Goal: Task Accomplishment & Management: Use online tool/utility

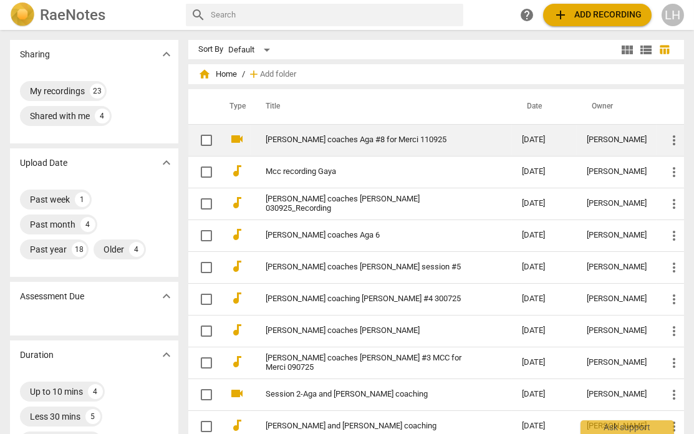
click at [336, 145] on td "[PERSON_NAME] coaches Aga #8 for Merci 110925" at bounding box center [381, 140] width 261 height 32
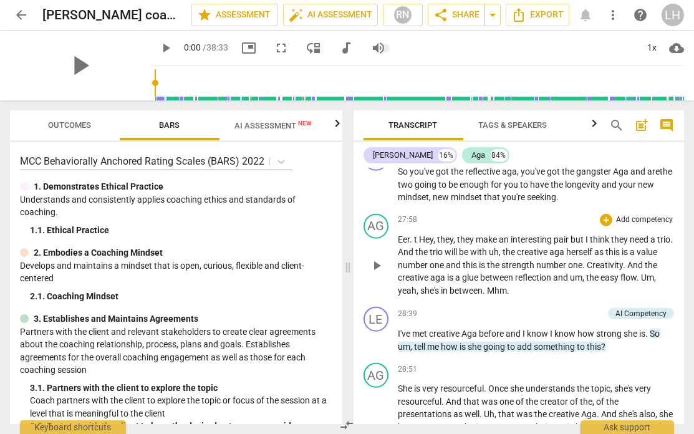
scroll to position [5020, 0]
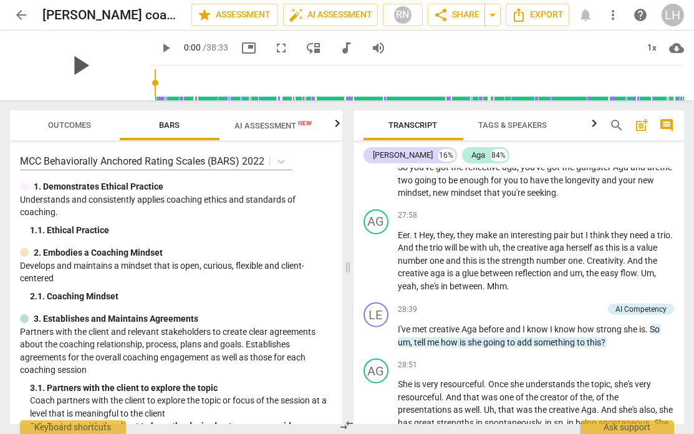
click at [69, 68] on span "play_arrow" at bounding box center [80, 65] width 32 height 32
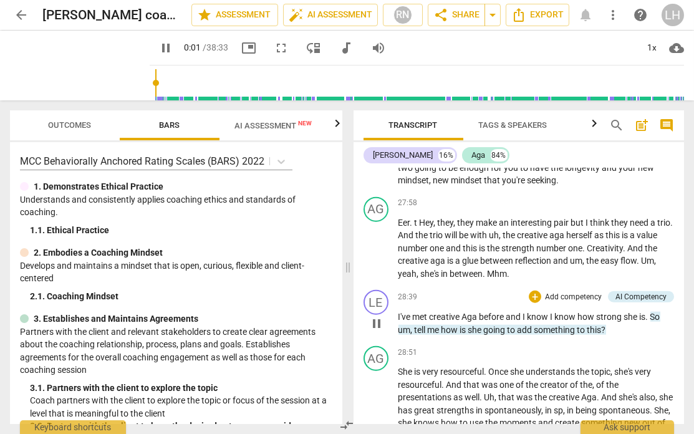
scroll to position [5030, 0]
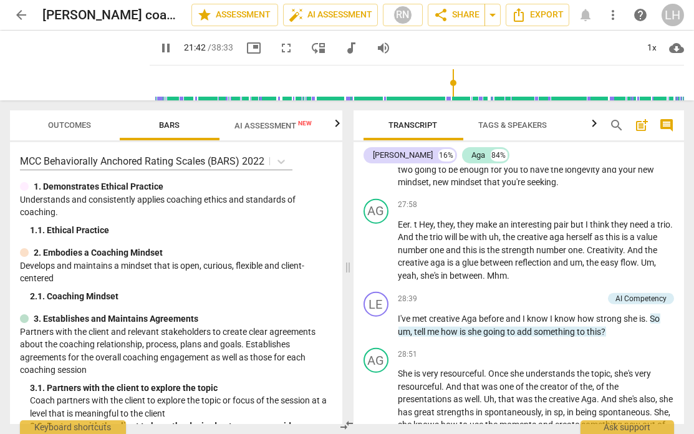
drag, startPoint x: 141, startPoint y: 80, endPoint x: 446, endPoint y: 99, distance: 304.8
click at [445, 98] on input "range" at bounding box center [419, 83] width 529 height 40
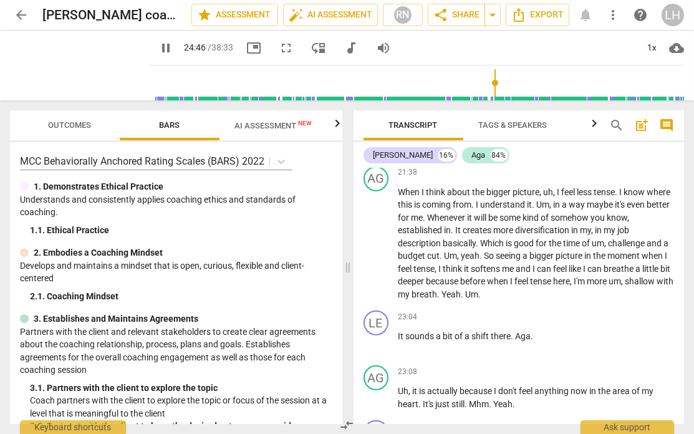
drag, startPoint x: 449, startPoint y: 82, endPoint x: 489, endPoint y: 87, distance: 40.3
click at [489, 87] on input "range" at bounding box center [419, 83] width 529 height 40
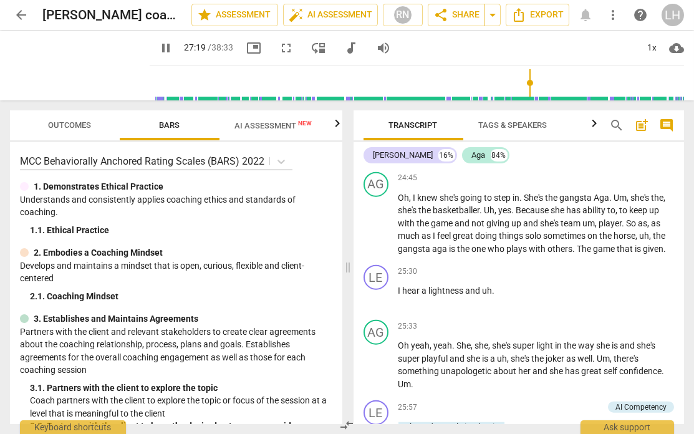
drag, startPoint x: 491, startPoint y: 83, endPoint x: 524, endPoint y: 85, distance: 33.8
click at [524, 85] on input "range" at bounding box center [419, 83] width 529 height 40
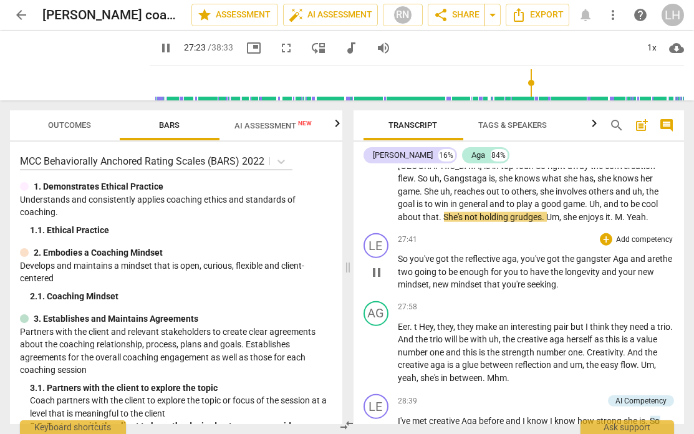
click at [489, 233] on div "27:41 + Add competency keyboard_arrow_right" at bounding box center [536, 239] width 276 height 12
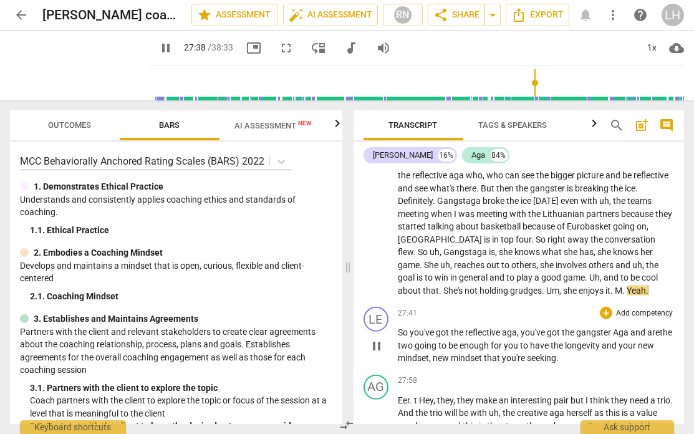
scroll to position [4822, 0]
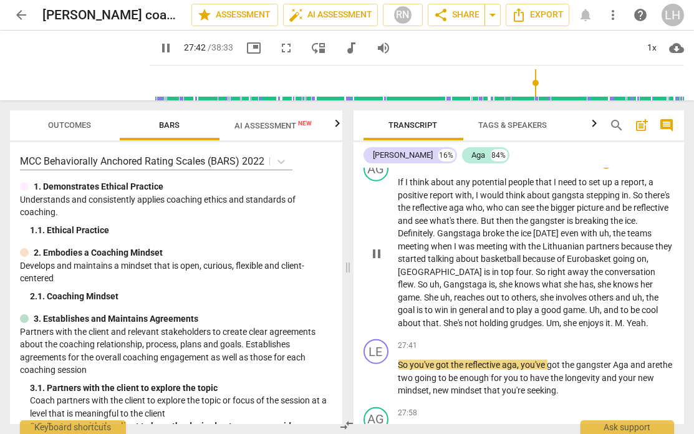
click at [576, 279] on span "." at bounding box center [625, 323] width 4 height 10
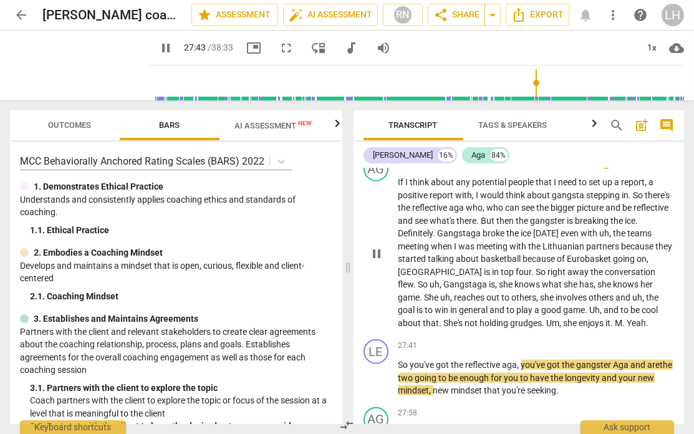
type input "1664"
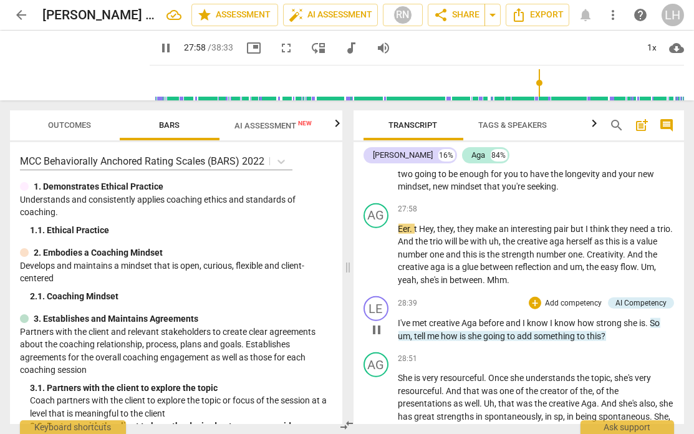
scroll to position [5025, 0]
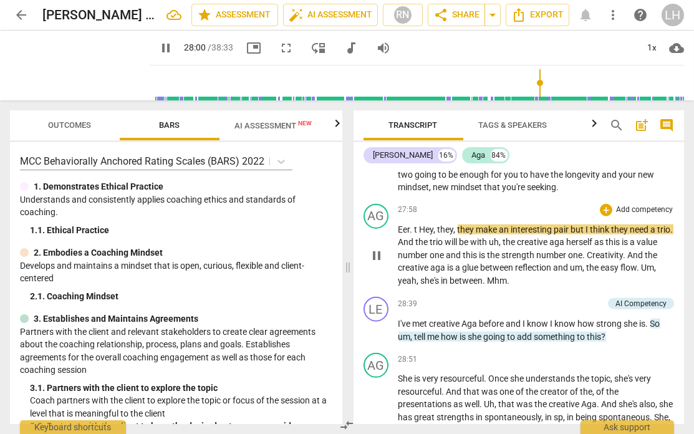
click at [406, 224] on span "Eer" at bounding box center [404, 229] width 12 height 10
type input "1682"
click at [420, 224] on span "Hey" at bounding box center [422, 229] width 14 height 10
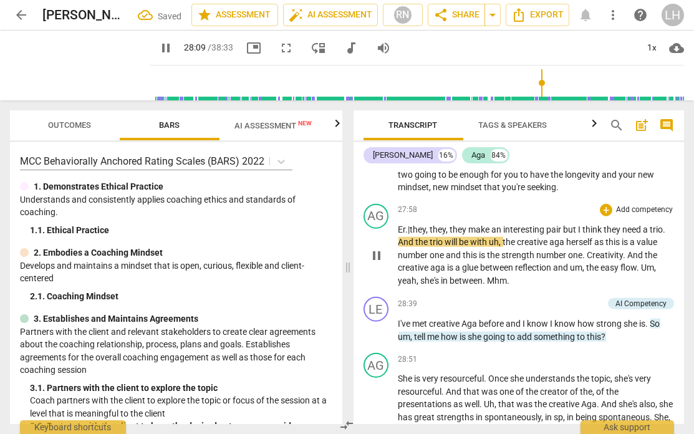
scroll to position [5024, 0]
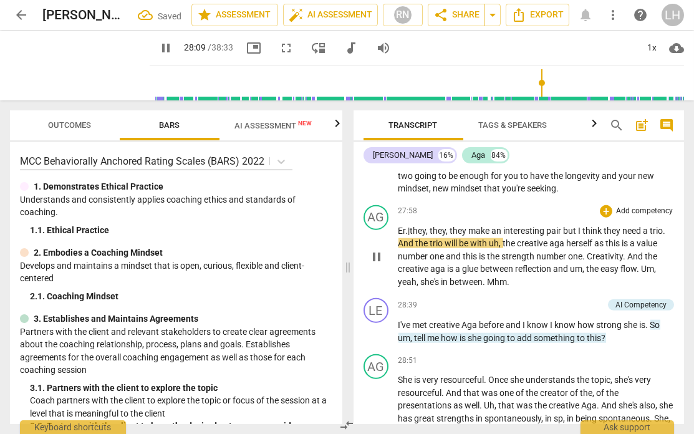
click at [412, 226] on span ". |th" at bounding box center [412, 231] width 12 height 10
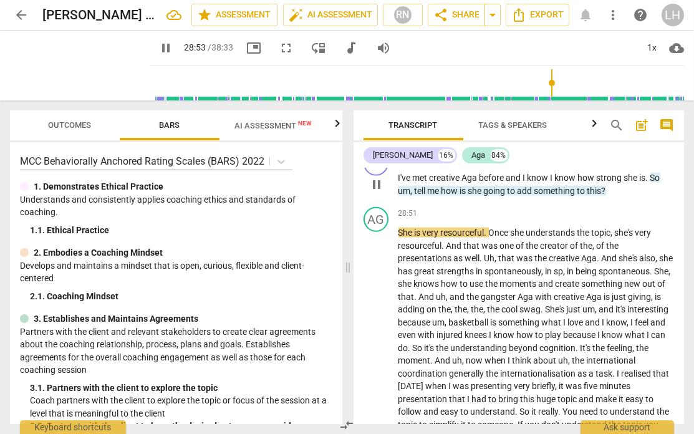
scroll to position [5179, 0]
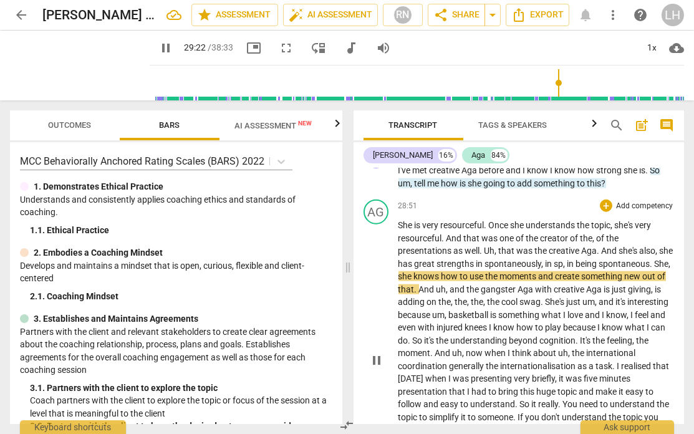
click at [564, 259] on span "sp" at bounding box center [558, 264] width 9 height 10
type input "1764"
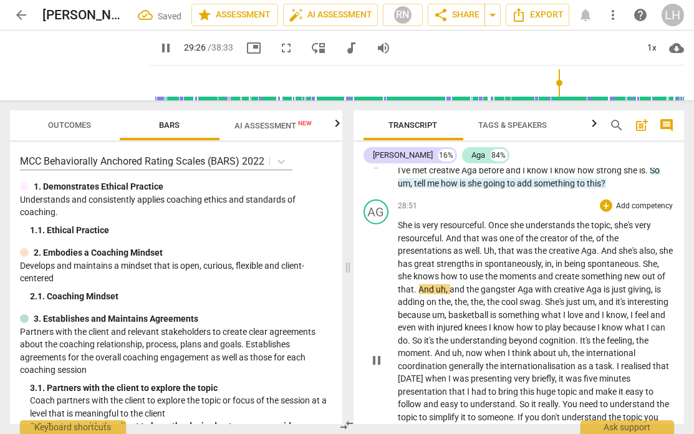
click at [556, 259] on span "," at bounding box center [554, 264] width 4 height 10
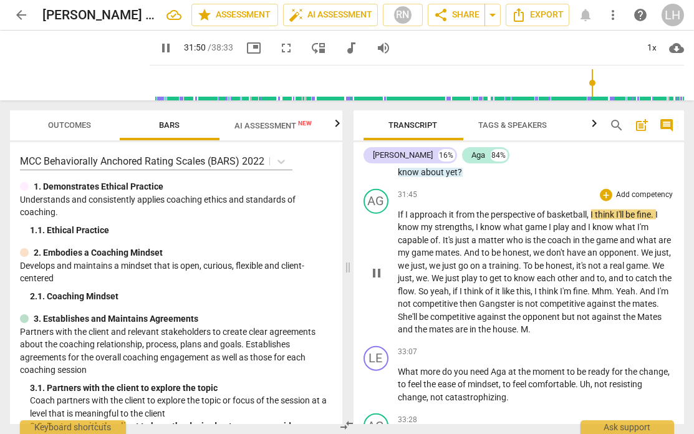
scroll to position [5544, 0]
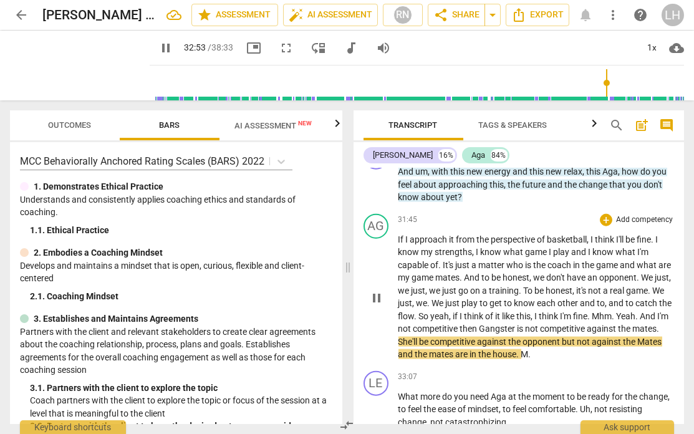
click at [517, 279] on span "Gangster" at bounding box center [498, 329] width 38 height 10
type input "1975"
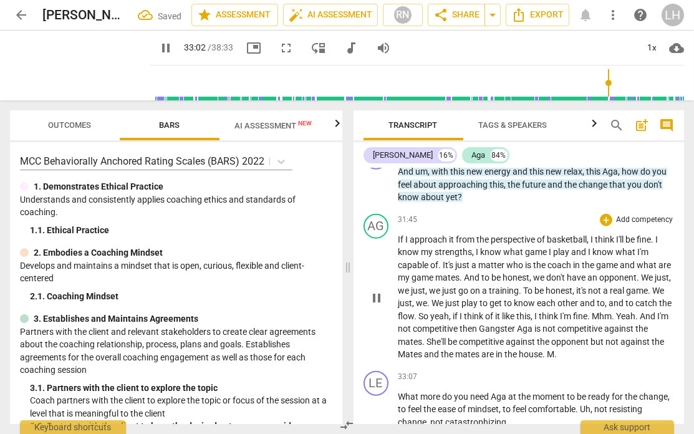
click at [557, 279] on span "." at bounding box center [556, 354] width 2 height 10
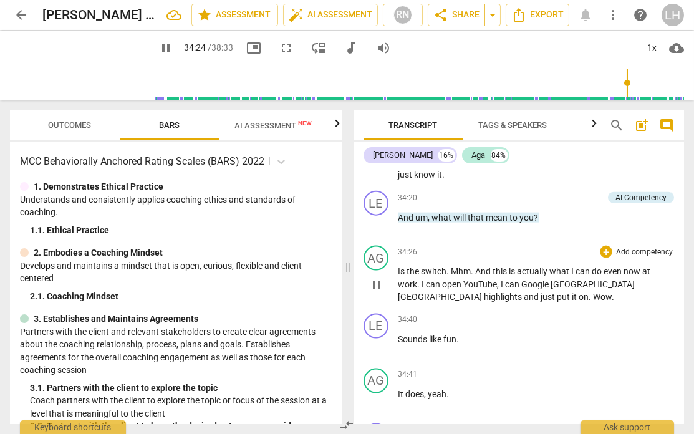
scroll to position [5927, 0]
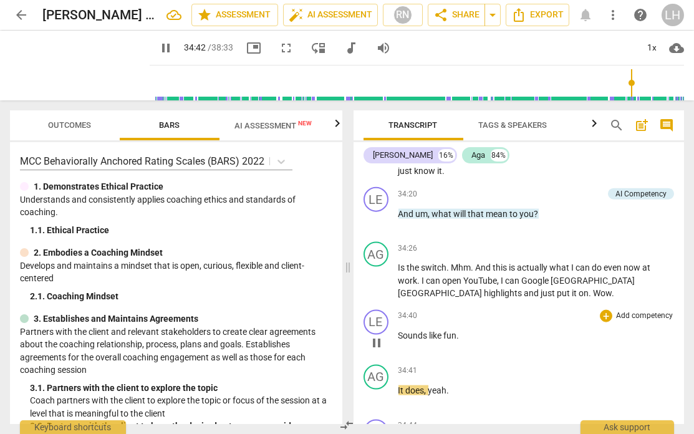
drag, startPoint x: 449, startPoint y: 243, endPoint x: 482, endPoint y: 258, distance: 35.7
click at [576, 279] on span "." at bounding box center [591, 293] width 4 height 10
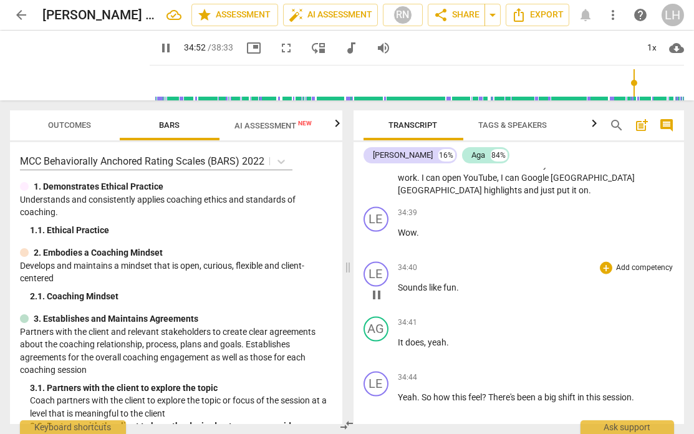
scroll to position [6019, 0]
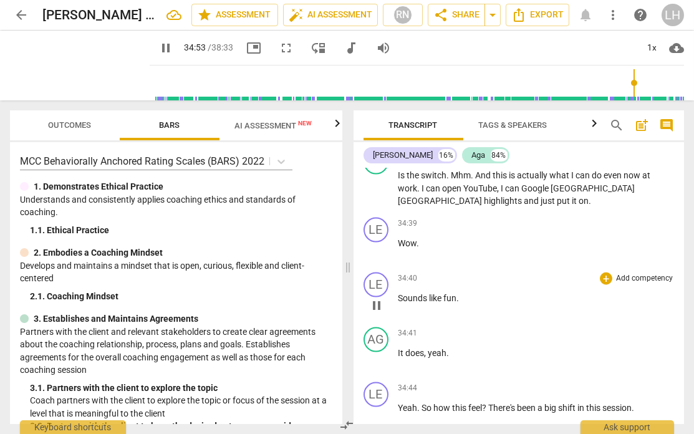
click at [398, 279] on span "Sounds" at bounding box center [413, 298] width 31 height 10
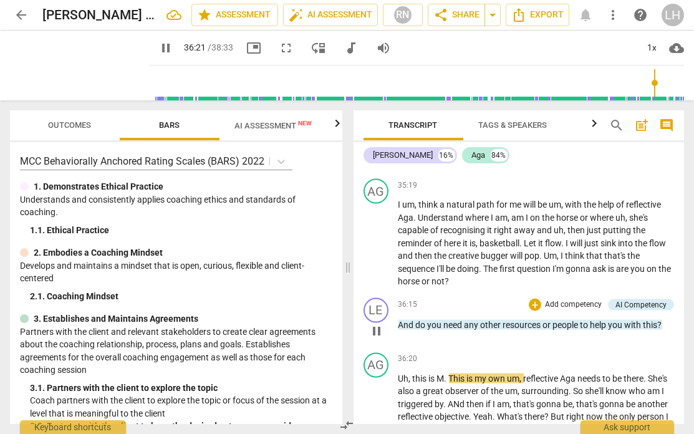
scroll to position [6379, 0]
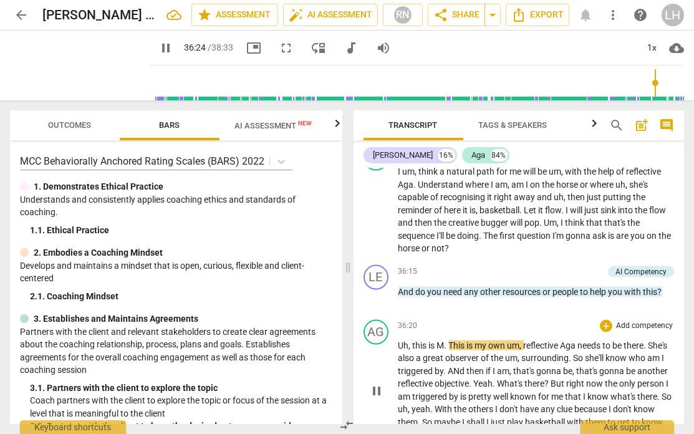
click at [445, 279] on span "." at bounding box center [446, 345] width 4 height 10
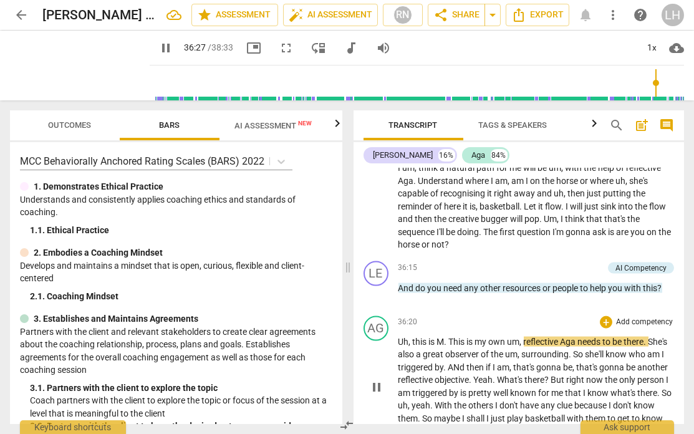
type input "2187"
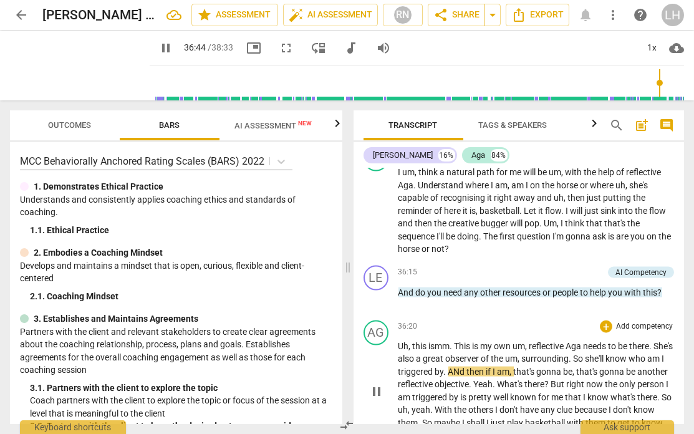
scroll to position [6376, 0]
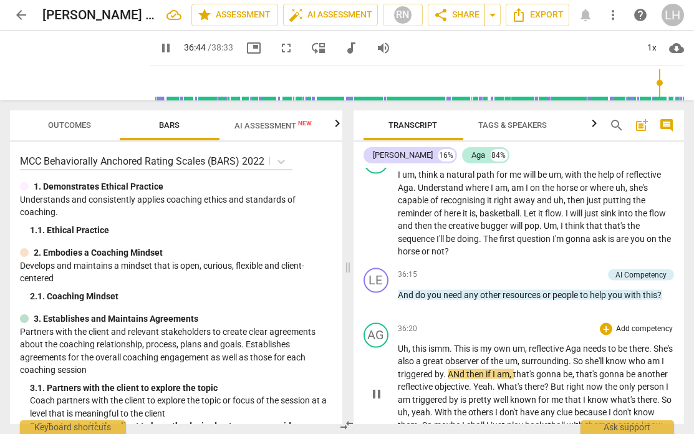
click at [467, 279] on span "ANd" at bounding box center [457, 374] width 19 height 10
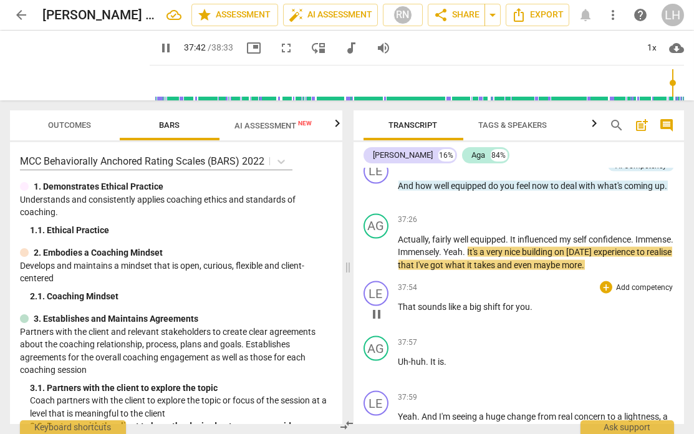
scroll to position [6669, 0]
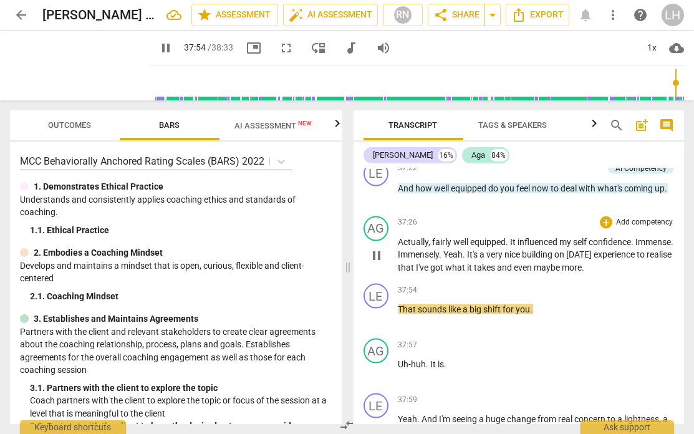
click at [576, 236] on p "Actually , fairly well equipped . It influenced my self confidence . Immense . …" at bounding box center [536, 255] width 276 height 39
type input "2276"
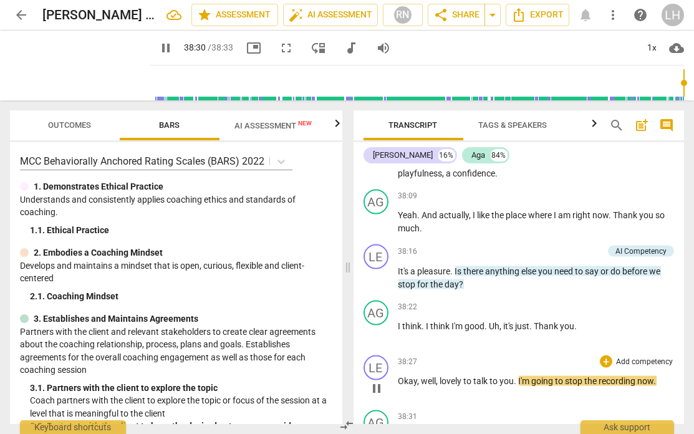
scroll to position [6926, 0]
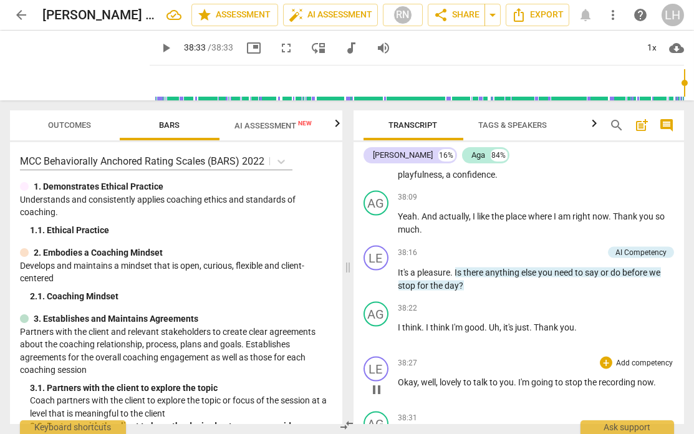
type input "2313"
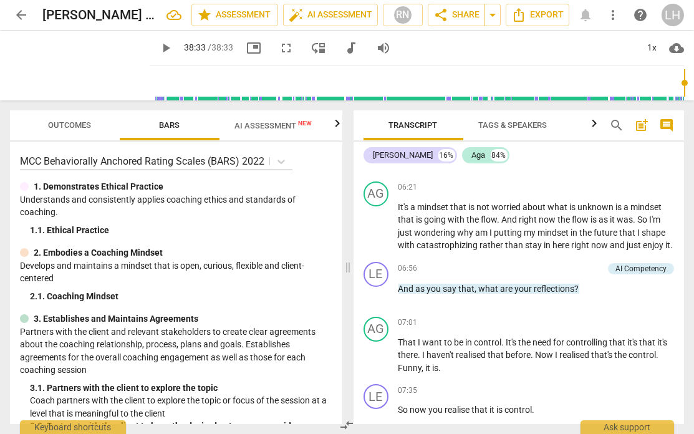
scroll to position [1462, 0]
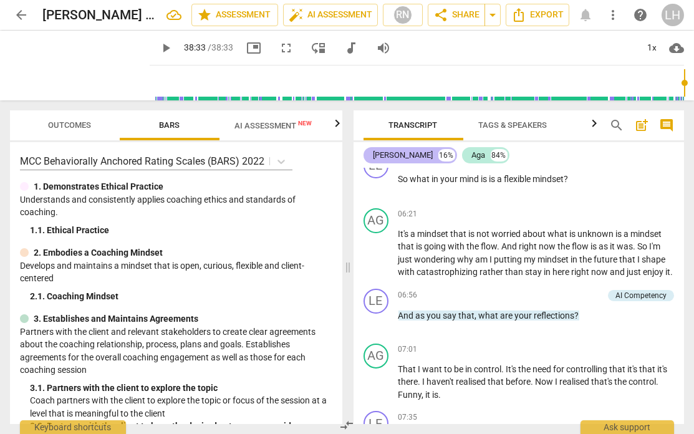
click at [386, 150] on div "[PERSON_NAME]" at bounding box center [403, 155] width 60 height 12
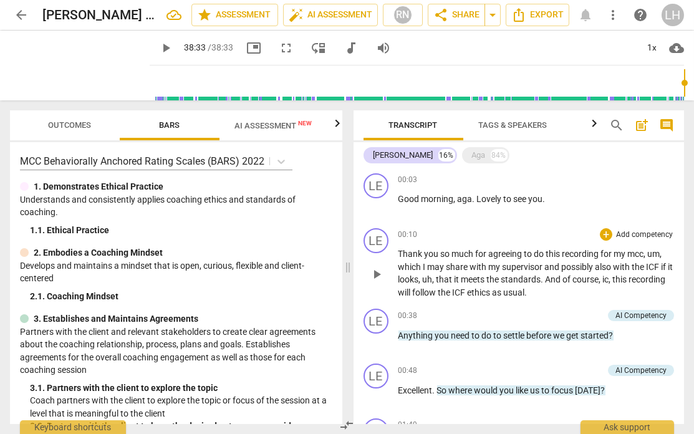
scroll to position [0, 0]
click at [472, 155] on div "Aga" at bounding box center [479, 155] width 14 height 12
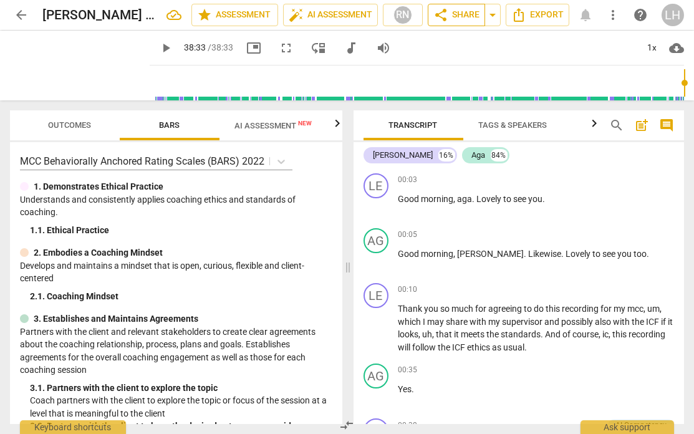
click at [453, 17] on span "share Share" at bounding box center [456, 14] width 46 height 15
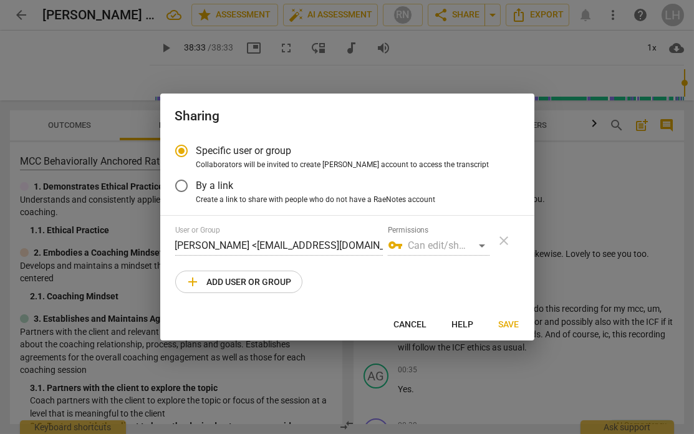
click at [270, 279] on span "add Add user or group" at bounding box center [239, 281] width 106 height 15
radio input "false"
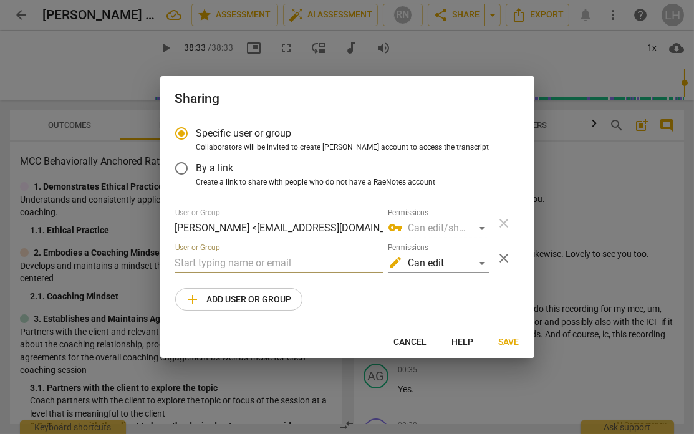
click at [213, 258] on input "text" at bounding box center [279, 263] width 208 height 20
paste input "[EMAIL_ADDRESS][DOMAIN_NAME]"
type input "[EMAIL_ADDRESS][DOMAIN_NAME]"
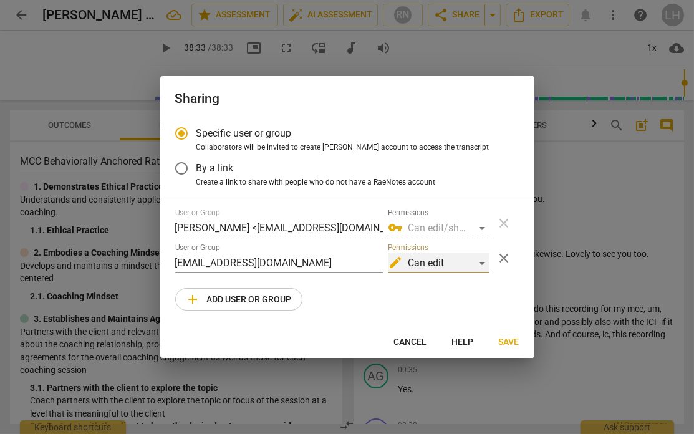
click at [482, 260] on div "edit Can edit" at bounding box center [439, 263] width 102 height 20
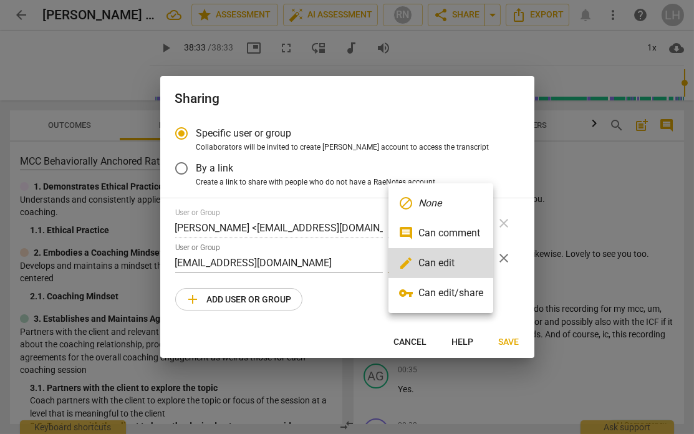
click at [471, 279] on li "vpn_key Can edit/share" at bounding box center [440, 293] width 105 height 30
radio input "false"
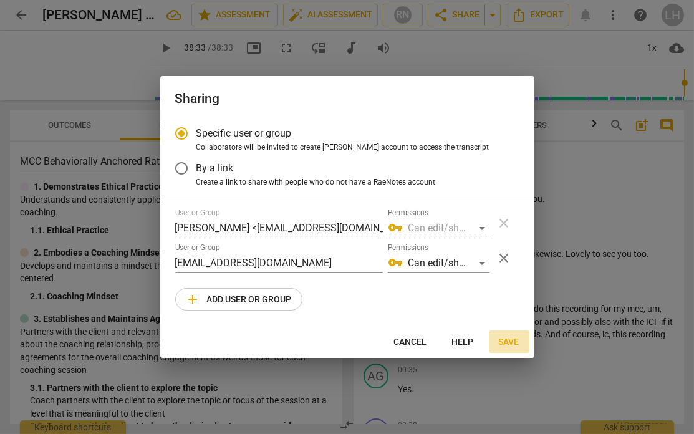
click at [507, 279] on span "Save" at bounding box center [509, 342] width 21 height 12
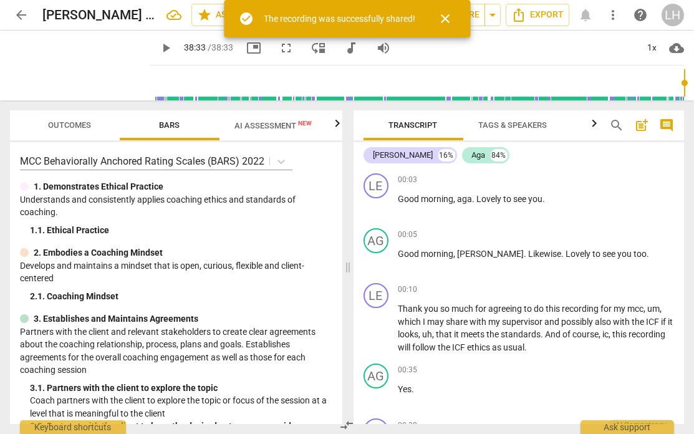
click at [232, 279] on div "3. 2. Partners with the client to keep the desired outcome as a guide" at bounding box center [181, 426] width 302 height 13
click at [282, 122] on span "AI Assessment New" at bounding box center [272, 125] width 77 height 9
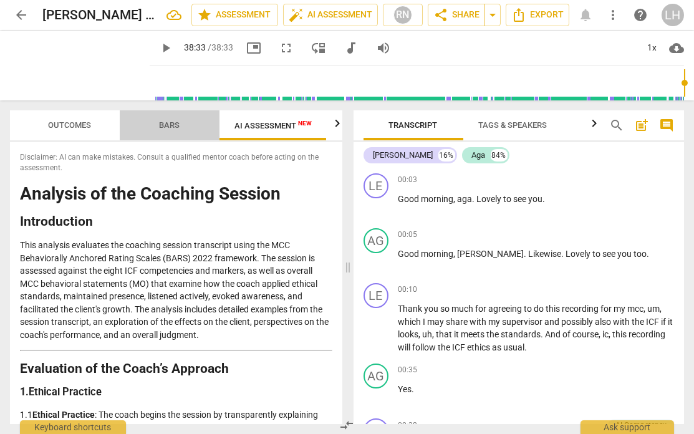
click at [172, 123] on span "Bars" at bounding box center [170, 124] width 21 height 9
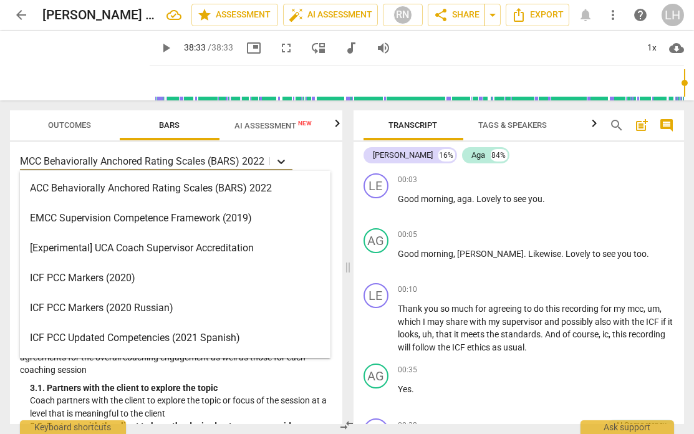
click at [285, 161] on icon at bounding box center [281, 161] width 12 height 12
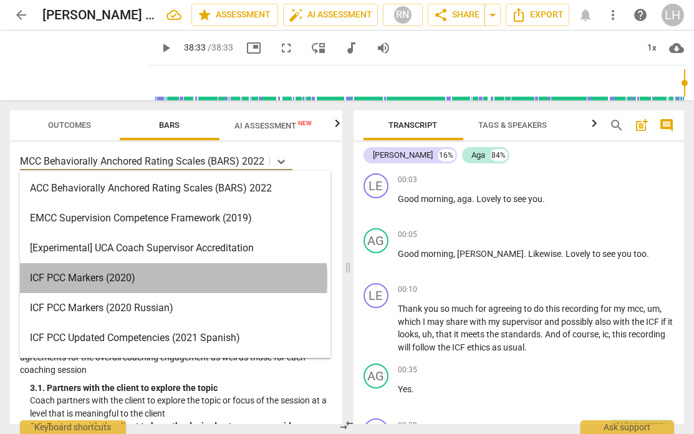
click at [103, 279] on div "ICF PCC Markers (2020)" at bounding box center [175, 278] width 310 height 30
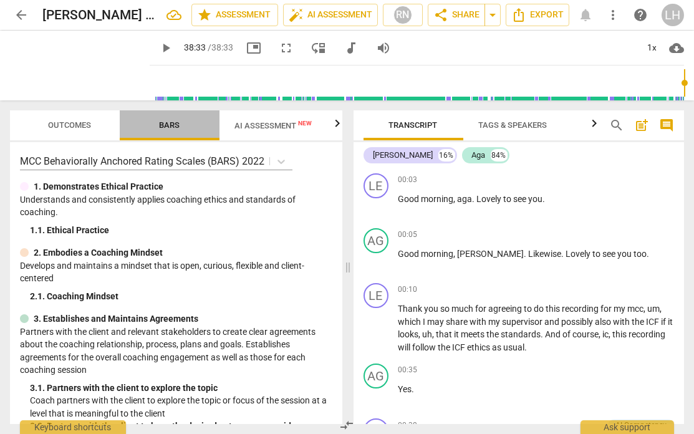
click at [180, 122] on span "Bars" at bounding box center [170, 125] width 50 height 17
click at [287, 123] on span "AI Assessment New" at bounding box center [272, 125] width 77 height 9
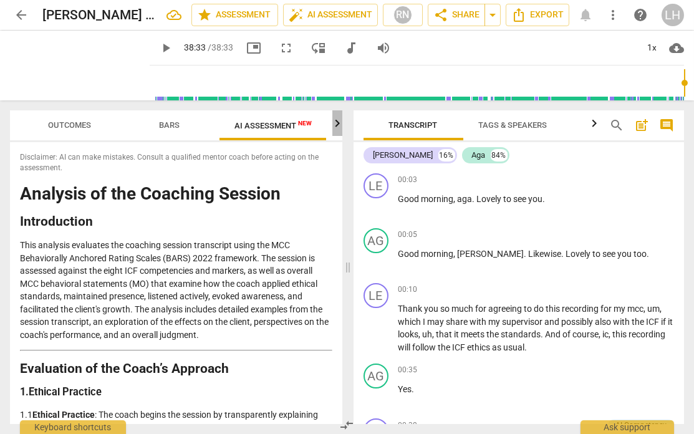
click at [339, 123] on icon "button" at bounding box center [337, 123] width 15 height 15
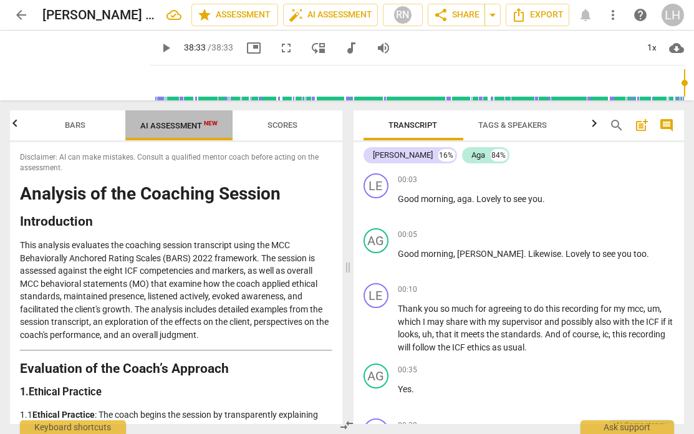
click at [189, 130] on span "AI Assessment New" at bounding box center [178, 125] width 77 height 9
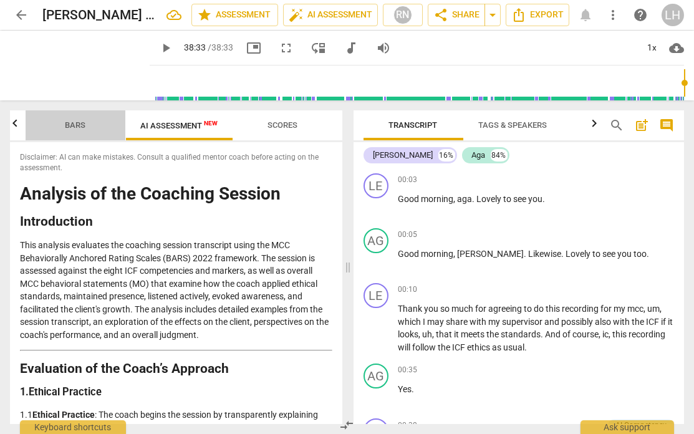
click at [77, 125] on span "Bars" at bounding box center [75, 124] width 21 height 9
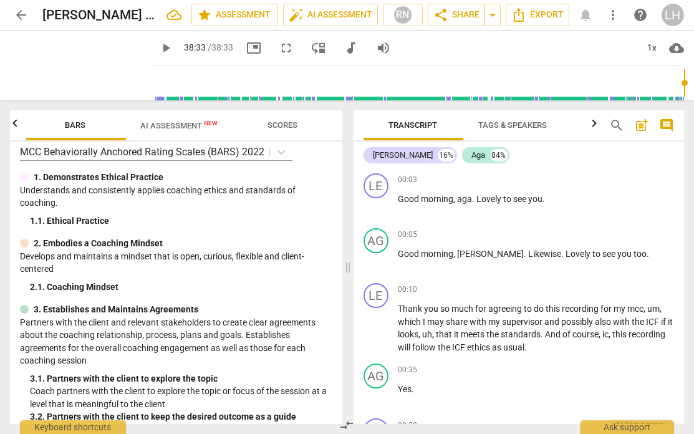
scroll to position [0, 0]
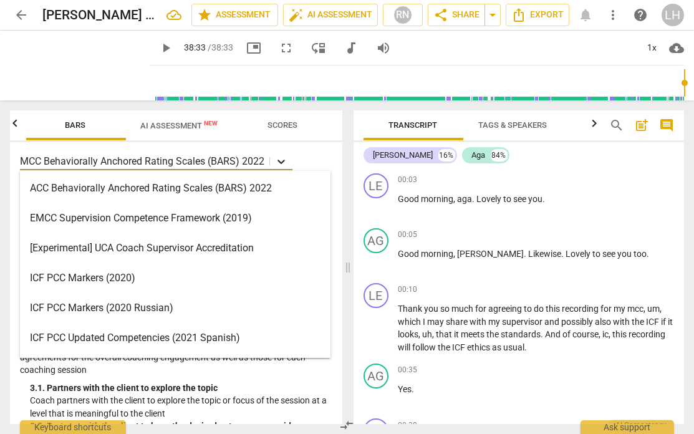
click at [282, 158] on icon at bounding box center [281, 161] width 12 height 12
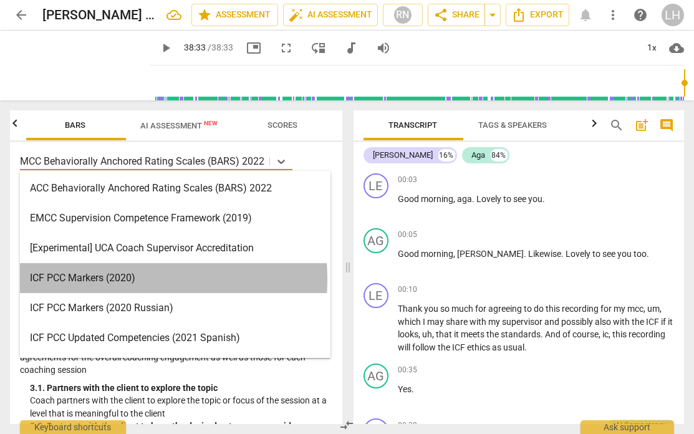
click at [91, 279] on div "ICF PCC Markers (2020)" at bounding box center [175, 278] width 310 height 30
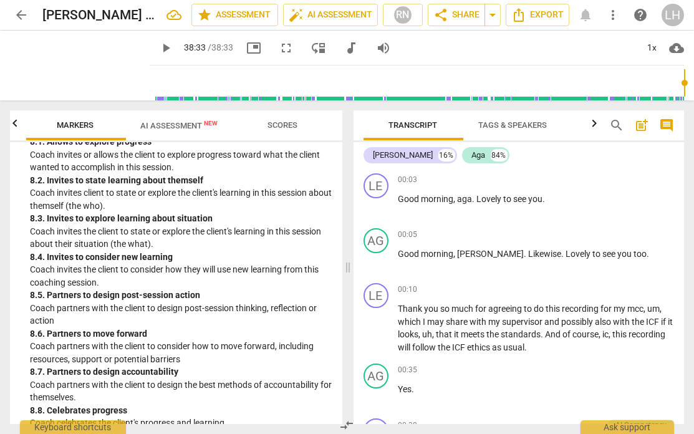
scroll to position [1561, 0]
click at [176, 123] on span "AI Assessment New" at bounding box center [178, 125] width 77 height 9
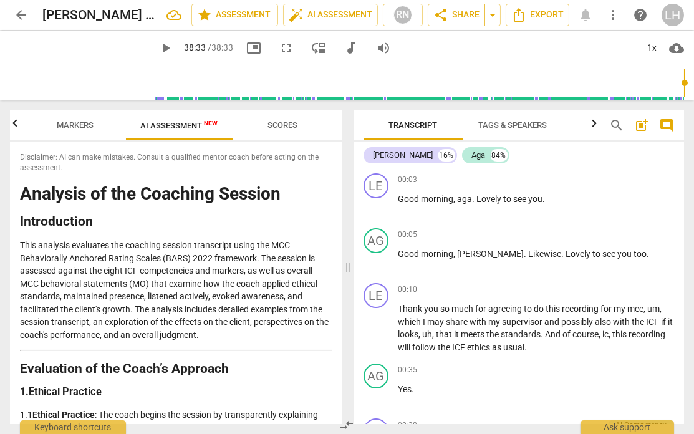
scroll to position [0, 0]
click at [165, 127] on span "AI Assessment New" at bounding box center [178, 125] width 77 height 9
click at [72, 123] on span "Markers" at bounding box center [75, 124] width 37 height 9
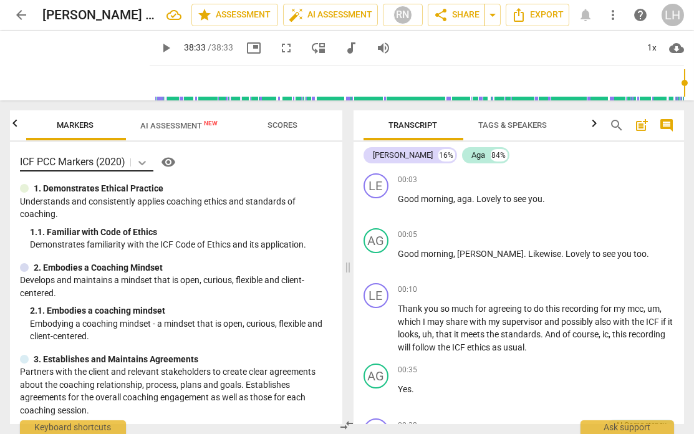
click at [144, 162] on icon at bounding box center [142, 162] width 12 height 12
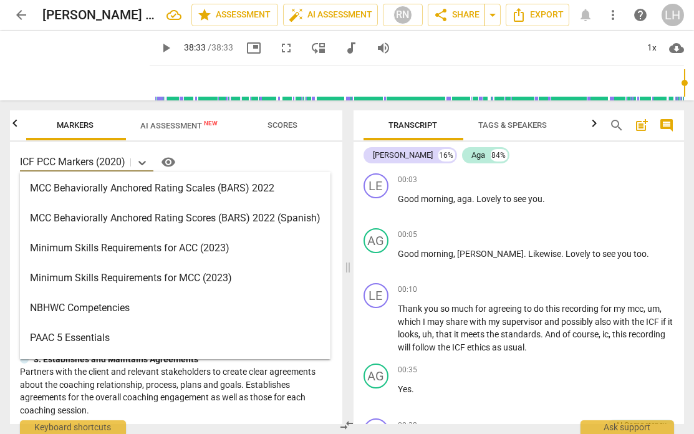
scroll to position [324, 0]
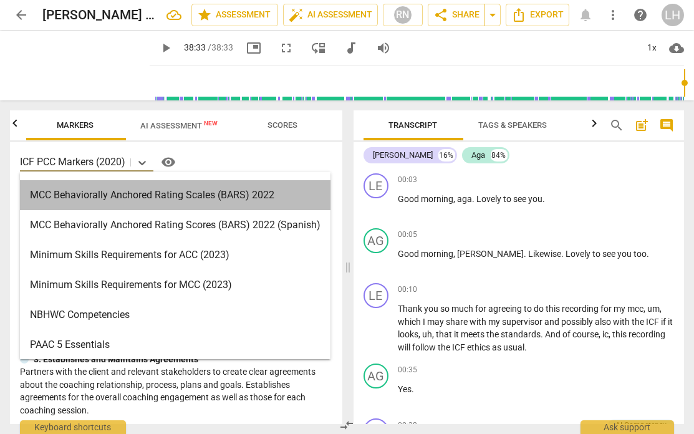
click at [199, 199] on div "MCC Behaviorally Anchored Rating Scales (BARS) 2022" at bounding box center [175, 195] width 310 height 30
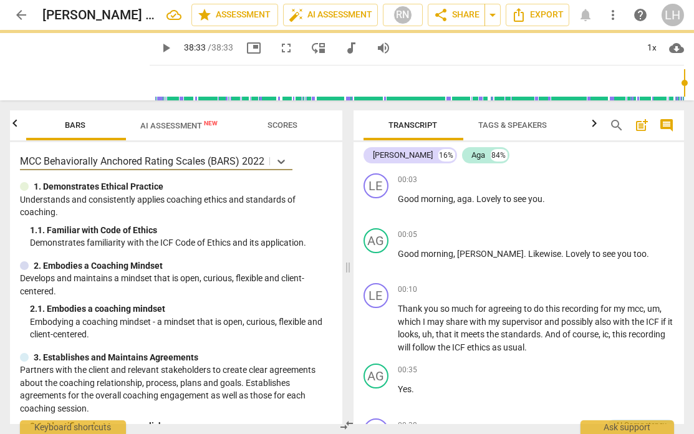
type input "2313"
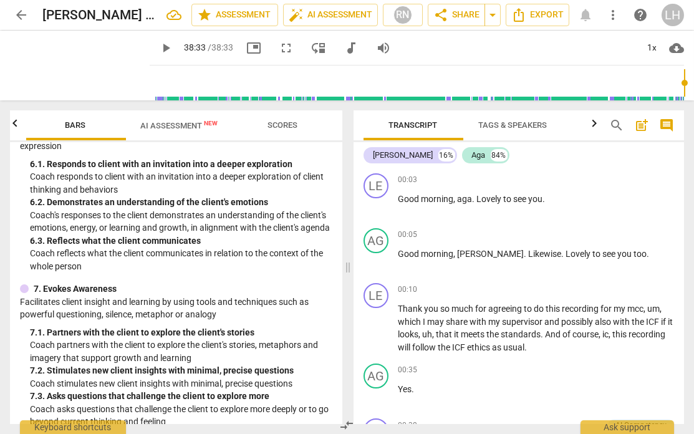
scroll to position [1113, 0]
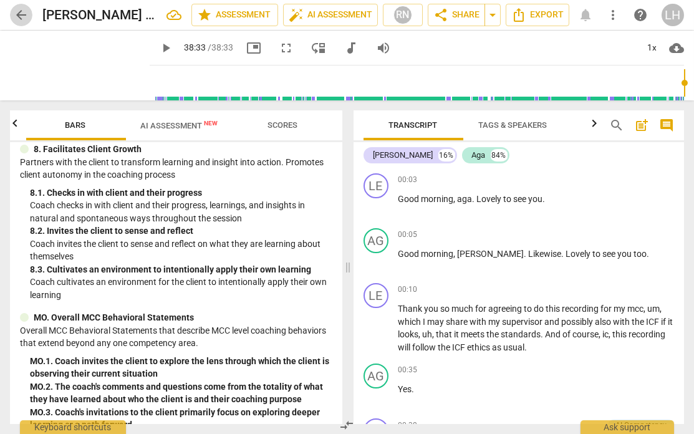
click at [27, 18] on span "arrow_back" at bounding box center [21, 14] width 15 height 15
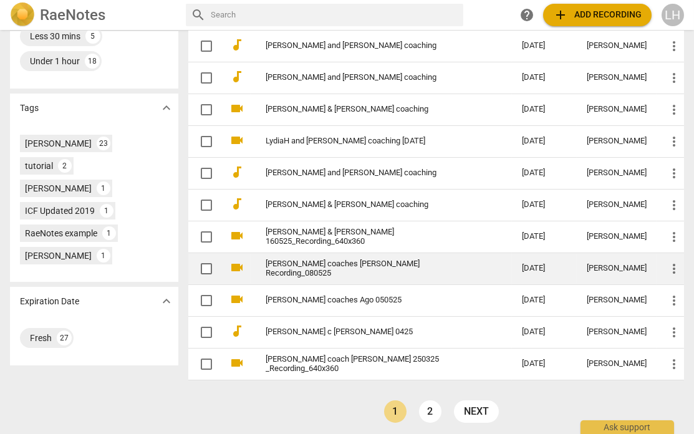
click at [329, 263] on link "[PERSON_NAME] coaches [PERSON_NAME] Recording_080525" at bounding box center [371, 268] width 211 height 19
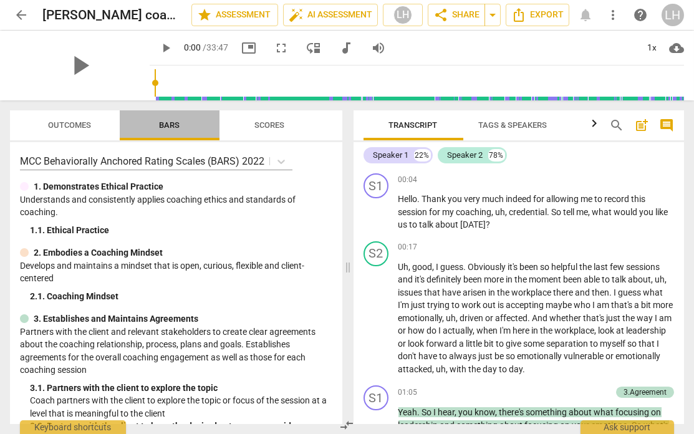
click at [178, 124] on span "Bars" at bounding box center [170, 124] width 21 height 9
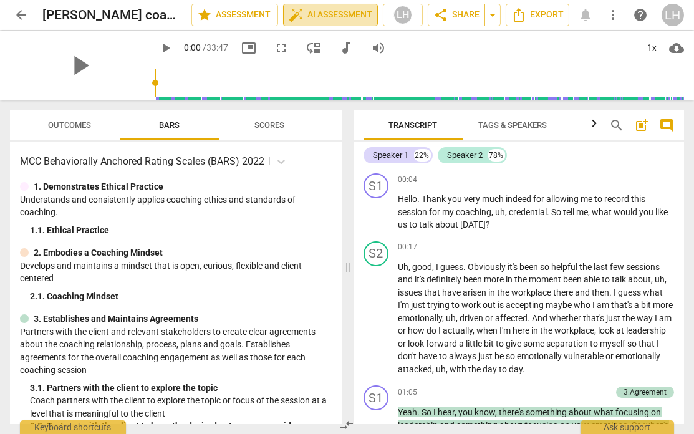
click at [340, 12] on span "auto_fix_high AI Assessment" at bounding box center [331, 14] width 84 height 15
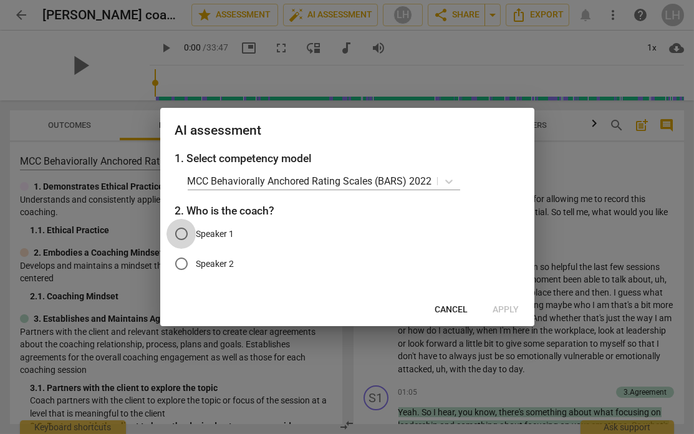
click at [187, 229] on input "Speaker 1" at bounding box center [181, 234] width 30 height 30
radio input "true"
click at [513, 279] on span "Apply" at bounding box center [506, 310] width 26 height 12
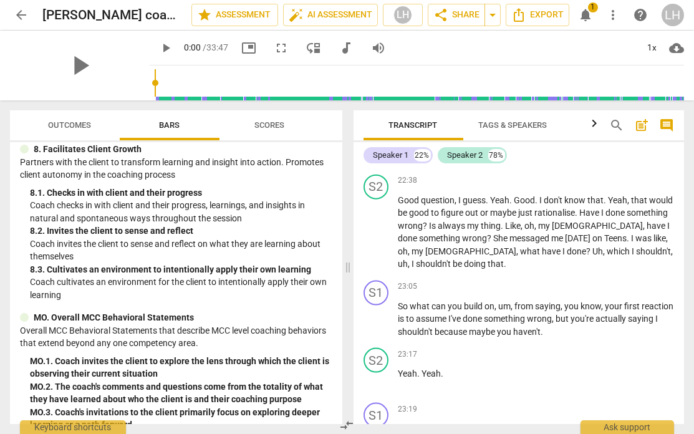
scroll to position [1113, 0]
click at [85, 120] on span "Outcomes" at bounding box center [70, 124] width 43 height 9
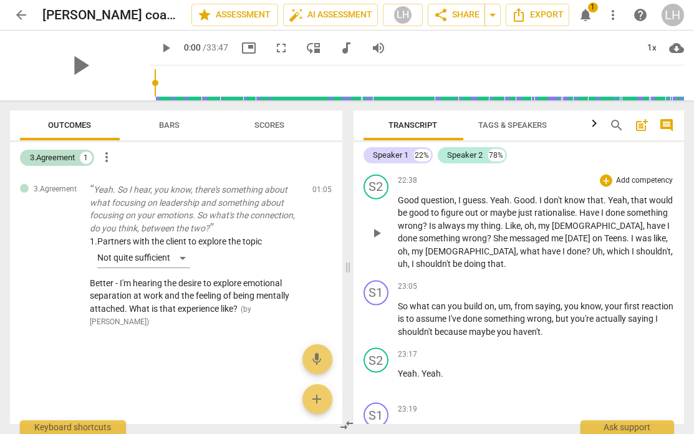
scroll to position [5897, 0]
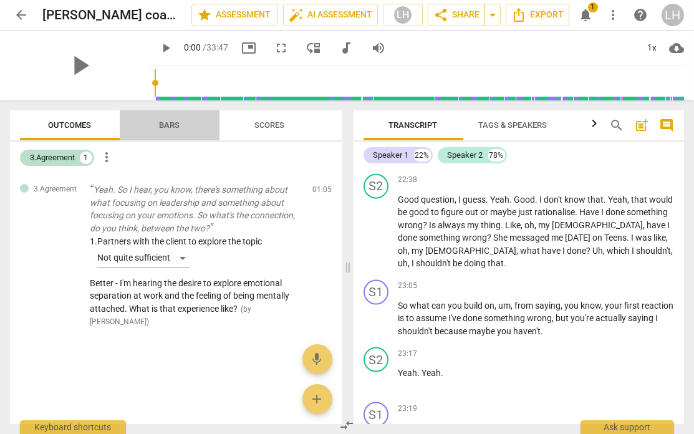
click at [176, 123] on span "Bars" at bounding box center [170, 124] width 21 height 9
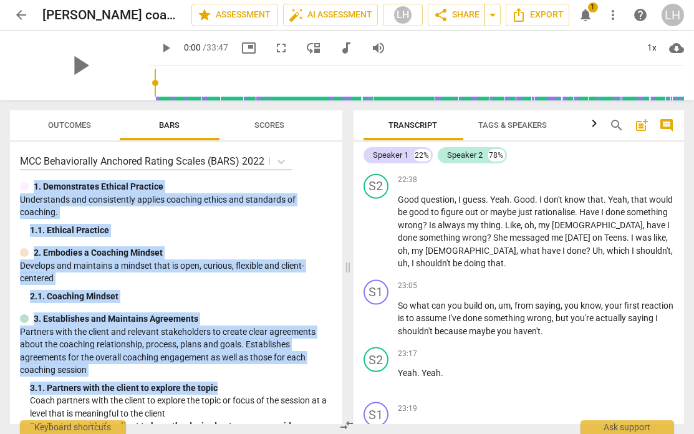
drag, startPoint x: 336, startPoint y: 163, endPoint x: 302, endPoint y: 340, distance: 180.2
click at [335, 279] on div "MCC Behaviorally Anchored Rating Scales (BARS) 2022 1. Demonstrates Ethical Pra…" at bounding box center [176, 283] width 332 height 282
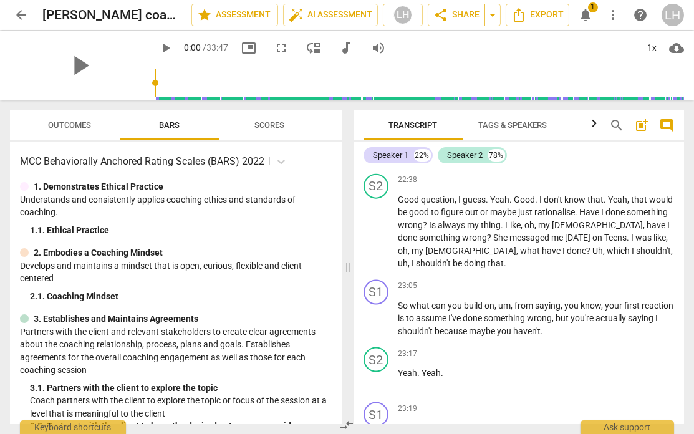
drag, startPoint x: 186, startPoint y: 272, endPoint x: 192, endPoint y: 266, distance: 9.3
click at [186, 272] on p "Develops and maintains a mindset that is open, curious, flexible and client-cen…" at bounding box center [176, 272] width 312 height 26
click at [343, 16] on span "auto_fix_high AI Assessment" at bounding box center [331, 14] width 84 height 15
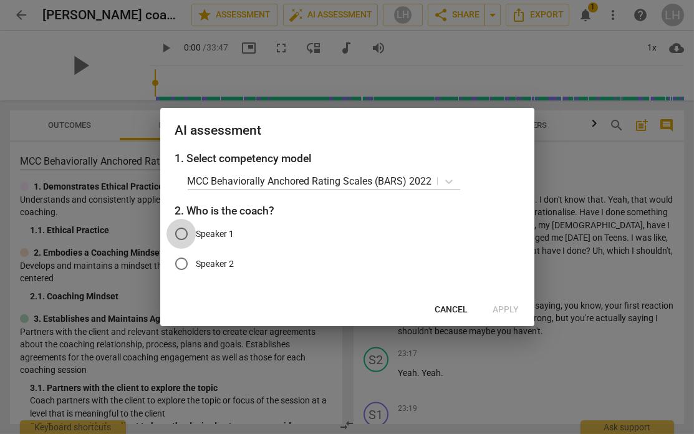
click at [179, 231] on input "Speaker 1" at bounding box center [181, 234] width 30 height 30
radio input "true"
click at [502, 279] on span "Apply" at bounding box center [506, 310] width 26 height 12
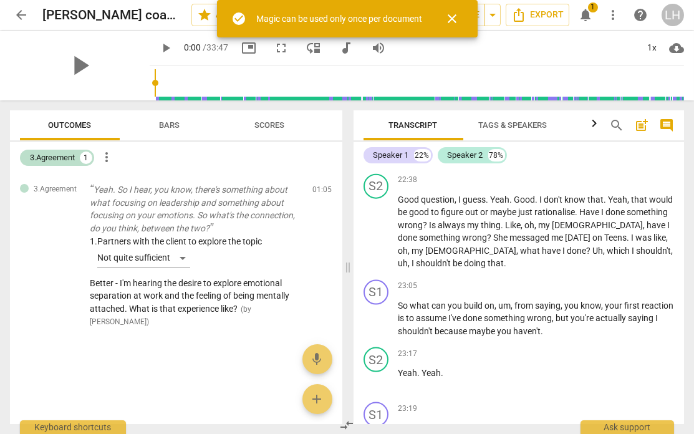
click at [169, 122] on span "Bars" at bounding box center [170, 124] width 21 height 9
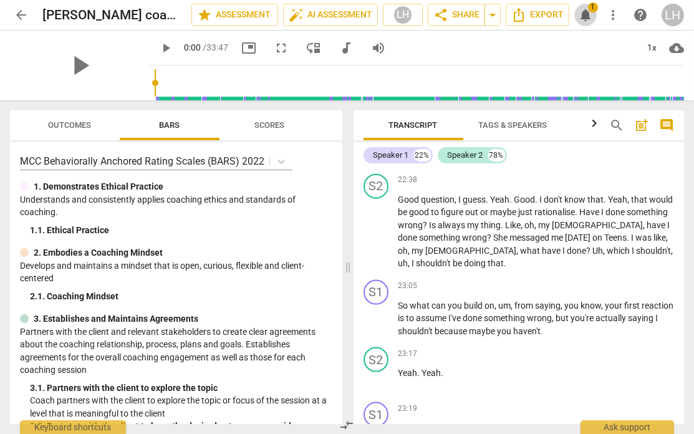
click at [576, 12] on span "notifications" at bounding box center [585, 14] width 15 height 15
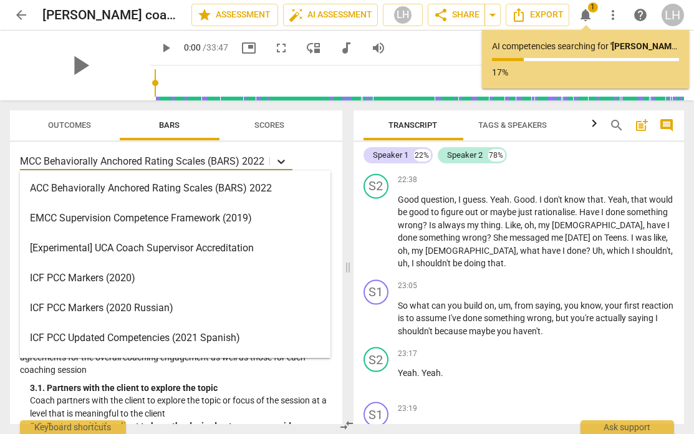
click at [290, 167] on div at bounding box center [281, 161] width 22 height 18
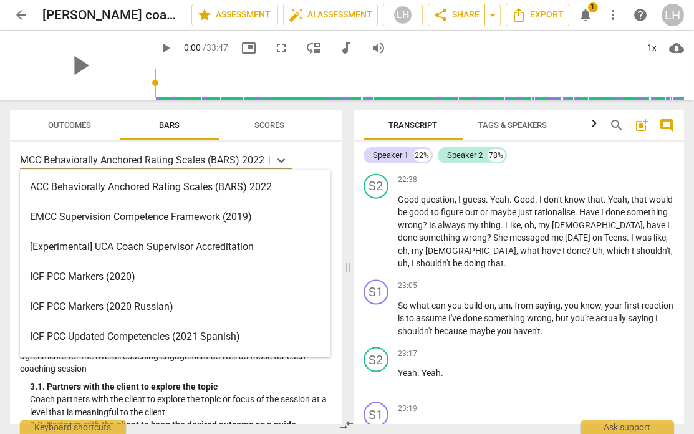
scroll to position [1, 0]
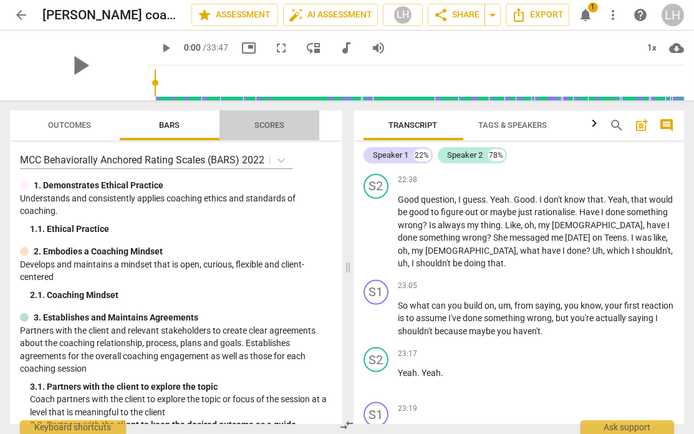
click at [240, 120] on span "Scores" at bounding box center [269, 125] width 60 height 17
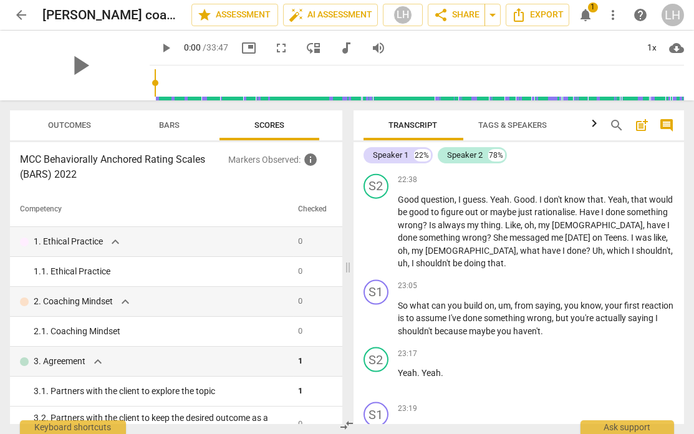
click at [150, 162] on h3 "MCC Behaviorally Anchored Rating Scales (BARS) 2022" at bounding box center [124, 167] width 208 height 30
click at [175, 125] on span "Bars" at bounding box center [170, 124] width 21 height 9
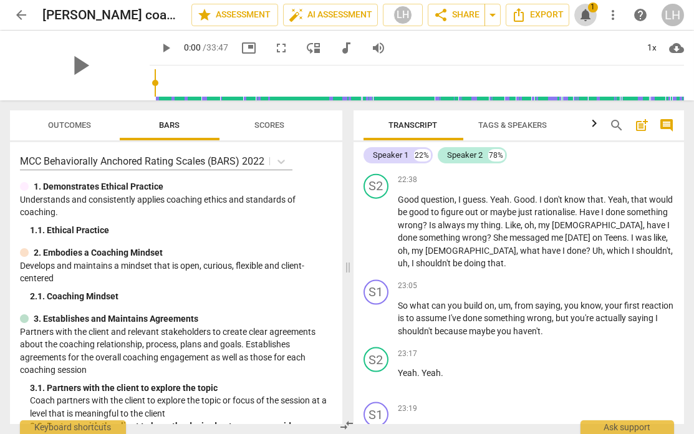
click at [576, 16] on span "notifications 1" at bounding box center [585, 14] width 22 height 15
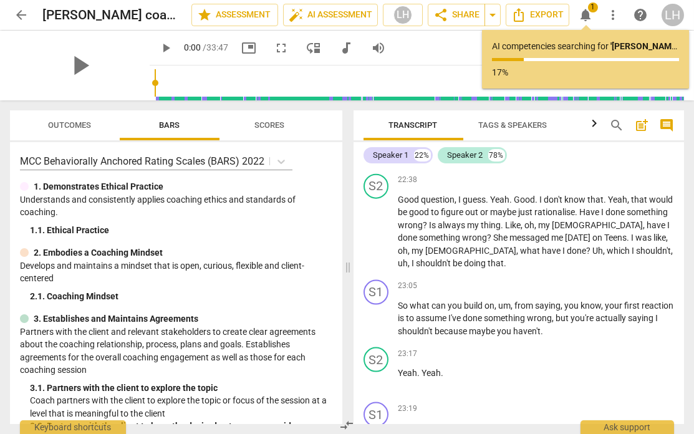
drag, startPoint x: 603, startPoint y: 47, endPoint x: 593, endPoint y: 54, distance: 12.3
click at [576, 47] on p "AI competencies searching for ' [PERSON_NAME] coaches [PERSON_NAME] Recording_0…" at bounding box center [585, 46] width 187 height 13
click at [556, 73] on p "17%" at bounding box center [585, 72] width 187 height 13
click at [530, 70] on p "17%" at bounding box center [585, 72] width 187 height 13
click at [145, 213] on p "Understands and consistently applies coaching ethics and standards of coaching." at bounding box center [176, 206] width 312 height 26
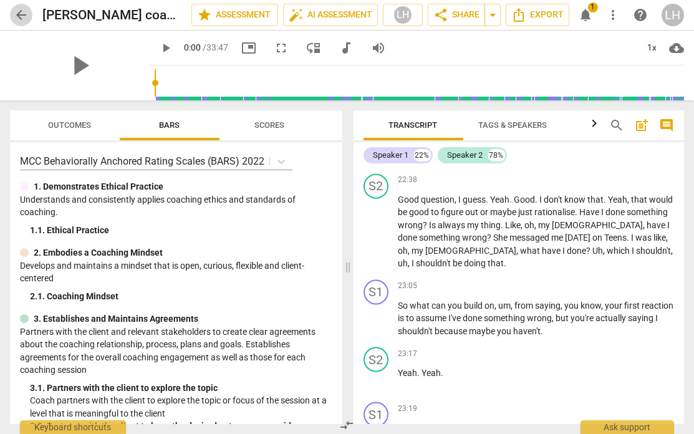
click at [17, 11] on span "arrow_back" at bounding box center [21, 14] width 15 height 15
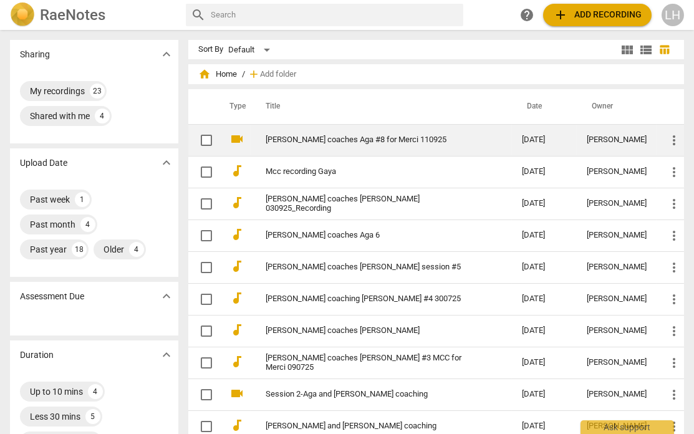
click at [328, 137] on link "[PERSON_NAME] coaches Aga #8 for Merci 110925" at bounding box center [371, 139] width 211 height 9
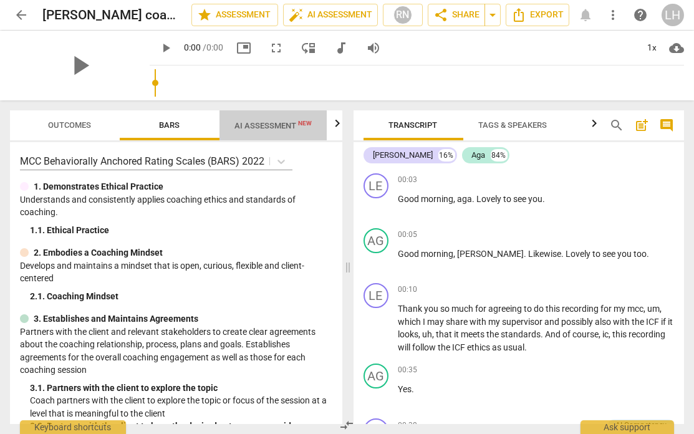
click at [294, 125] on span "AI Assessment New" at bounding box center [272, 125] width 77 height 9
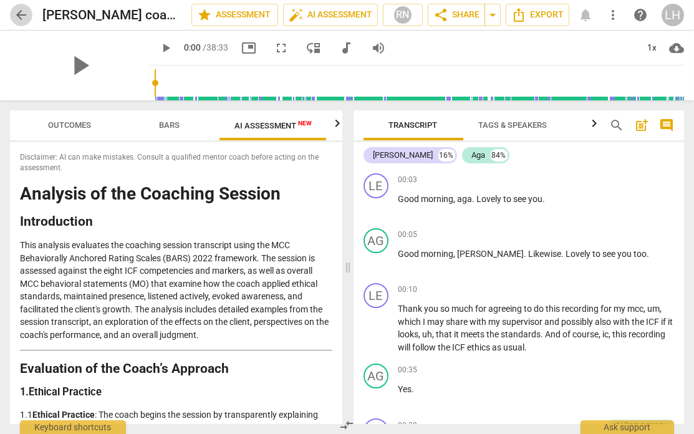
click at [16, 19] on span "arrow_back" at bounding box center [21, 14] width 15 height 15
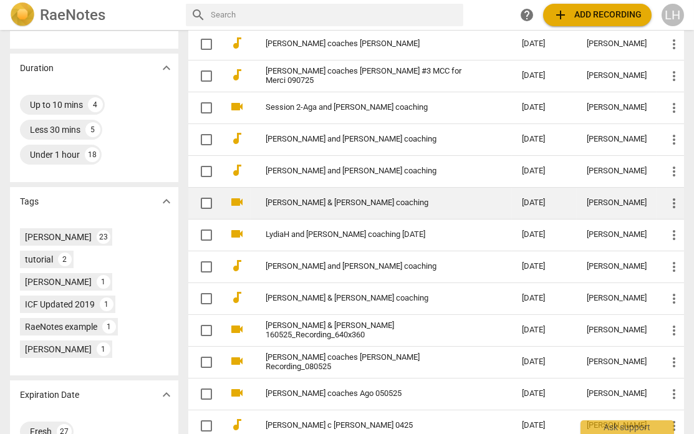
scroll to position [282, 0]
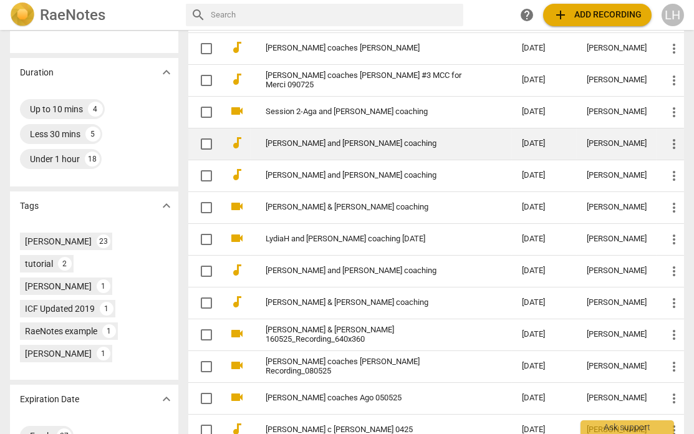
click at [303, 133] on td "[PERSON_NAME] and [PERSON_NAME] coaching" at bounding box center [381, 144] width 261 height 32
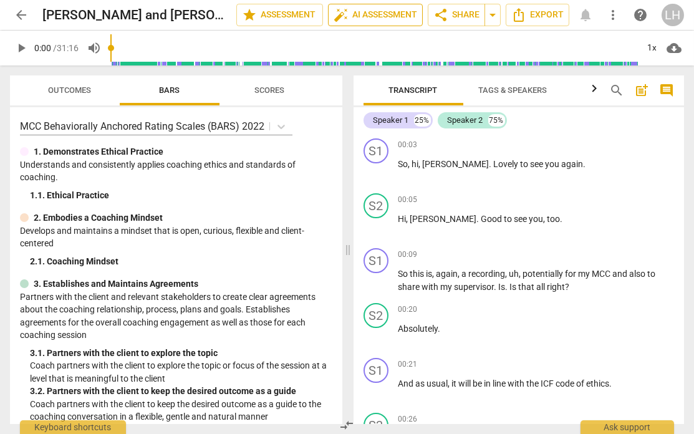
click at [376, 16] on span "auto_fix_high AI Assessment" at bounding box center [375, 14] width 84 height 15
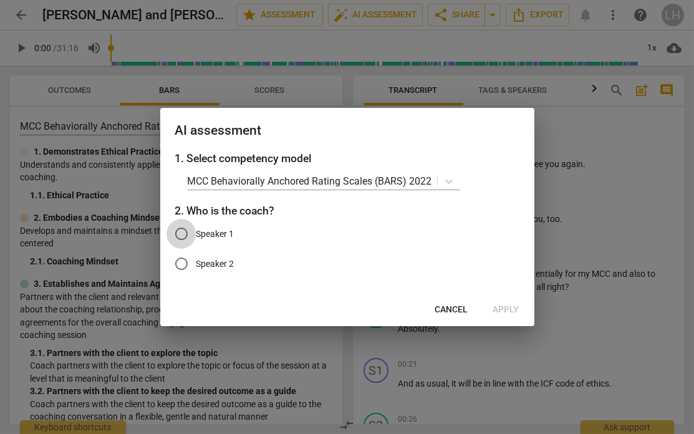
click at [193, 231] on input "Speaker 1" at bounding box center [181, 234] width 30 height 30
radio input "true"
click at [501, 279] on span "Apply" at bounding box center [506, 310] width 26 height 12
